Goal: Transaction & Acquisition: Book appointment/travel/reservation

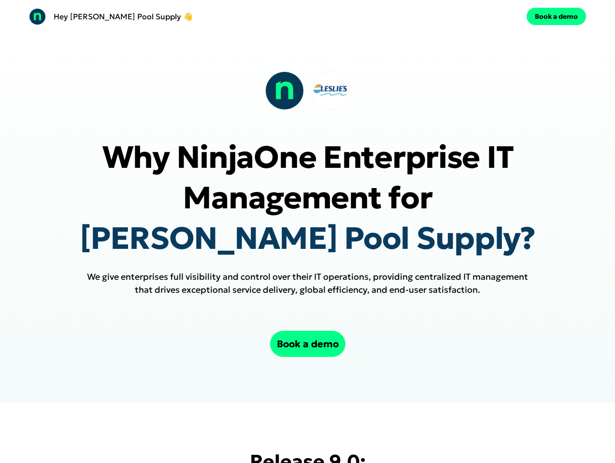
click at [307, 16] on div "Hey [PERSON_NAME] Pool Supply 👋 Book a demo" at bounding box center [307, 16] width 615 height 33
click at [166, 16] on div "Hey [PERSON_NAME] Pool Supply 👋" at bounding box center [166, 16] width 275 height 17
click at [448, 16] on div "Book a demo" at bounding box center [448, 16] width 275 height 17
click at [556, 16] on button "Book a demo" at bounding box center [555, 16] width 59 height 17
click at [307, 91] on div at bounding box center [307, 90] width 84 height 39
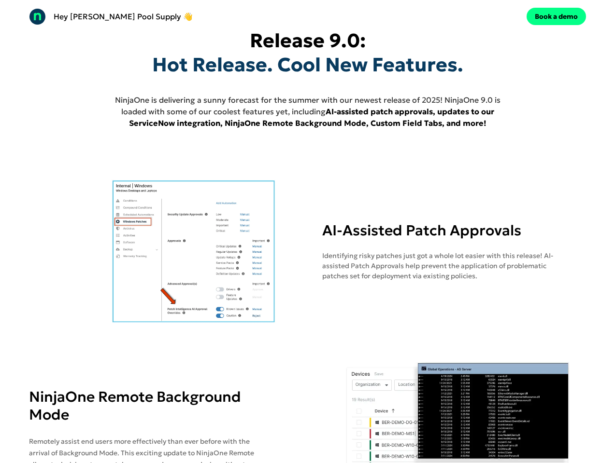
click at [307, 217] on img at bounding box center [194, 251] width 330 height 145
